Goal: Transaction & Acquisition: Purchase product/service

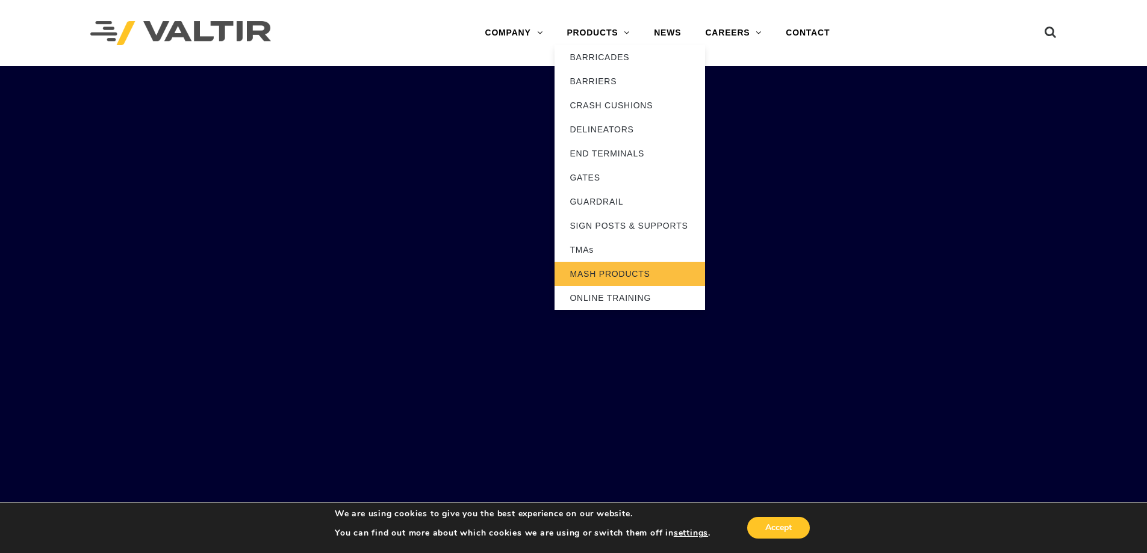
click at [621, 273] on link "MASH PRODUCTS" at bounding box center [629, 274] width 151 height 24
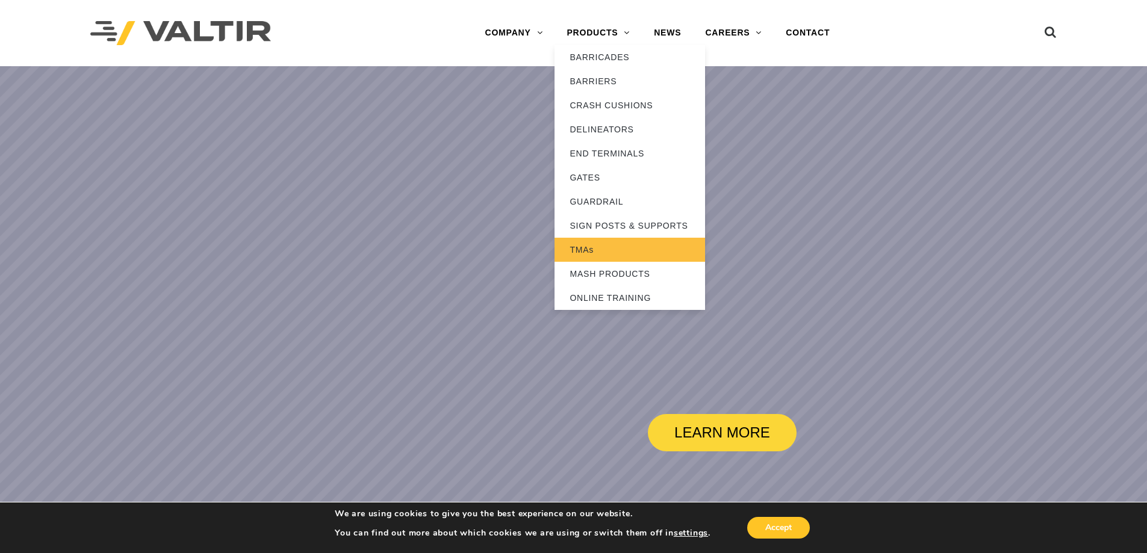
click at [592, 248] on link "TMAs" at bounding box center [629, 250] width 151 height 24
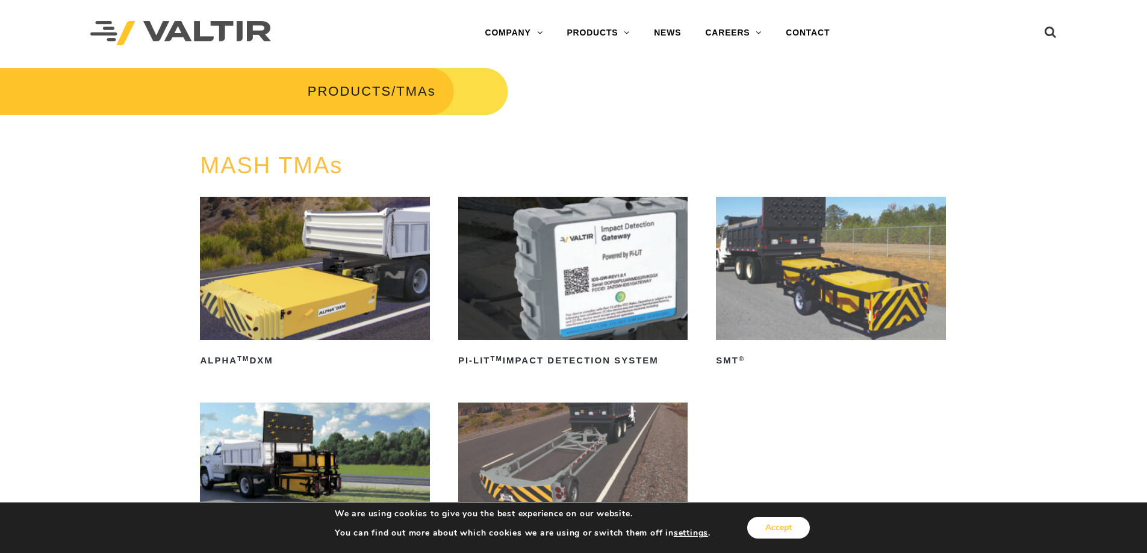
click at [791, 520] on button "Accept" at bounding box center [778, 528] width 63 height 22
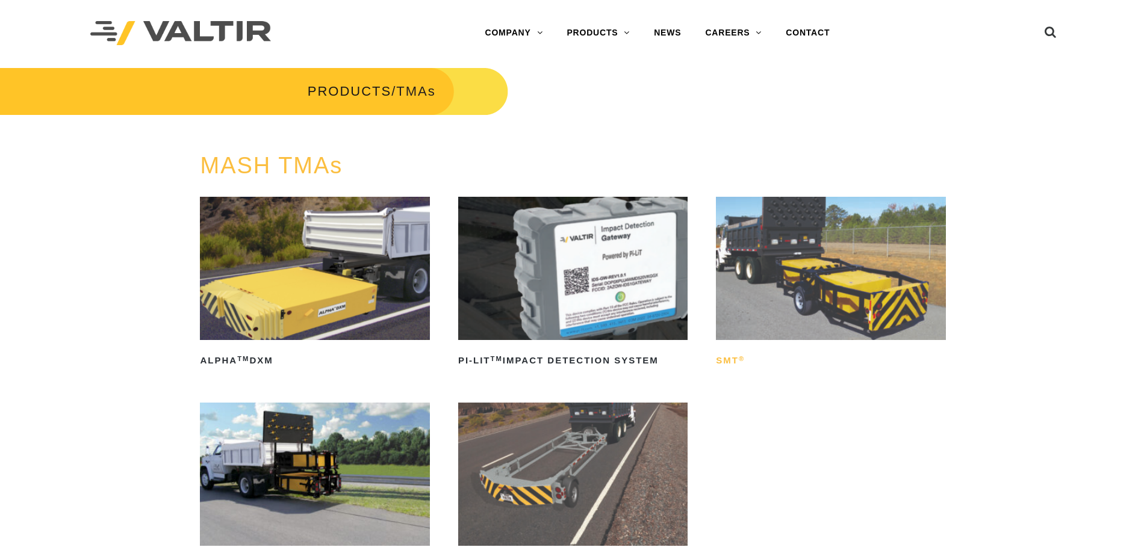
click at [733, 355] on h2 "SMT ®" at bounding box center [830, 360] width 229 height 19
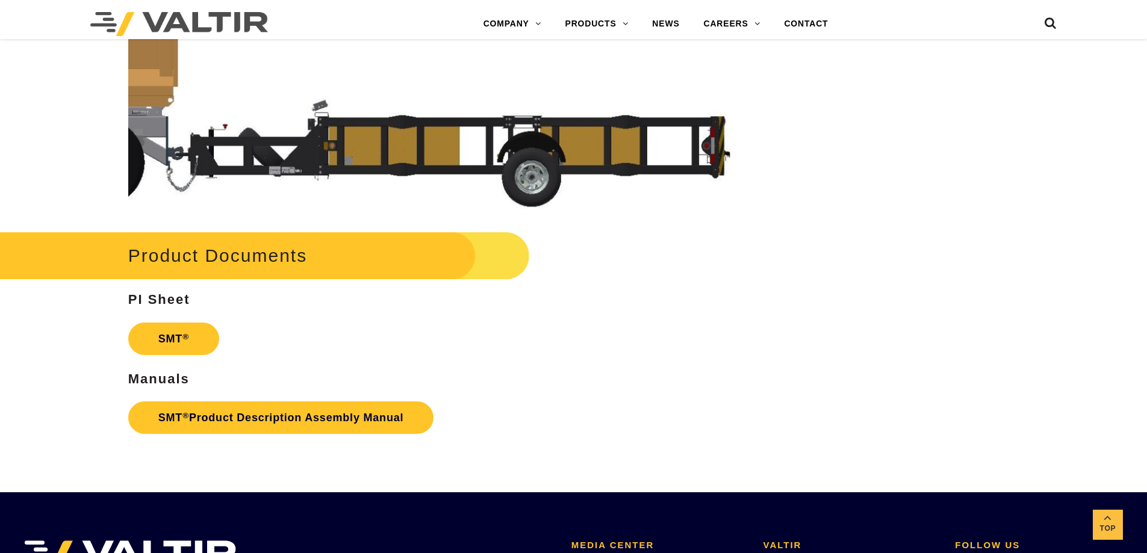
scroll to position [3245, 0]
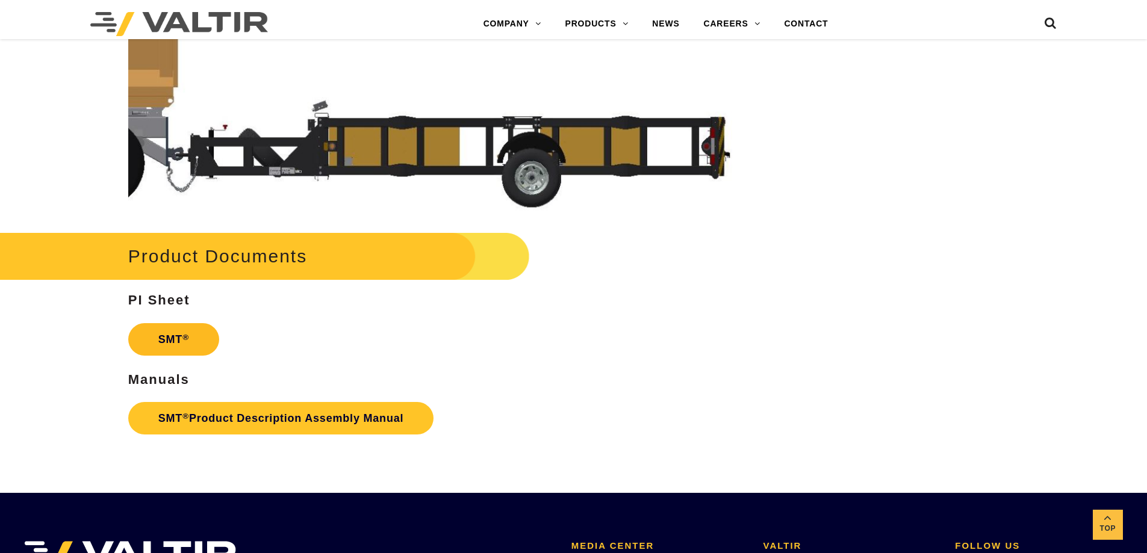
click at [169, 349] on link "SMT ®" at bounding box center [173, 339] width 91 height 33
click at [187, 418] on sup "®" at bounding box center [185, 416] width 7 height 9
